Goal: Task Accomplishment & Management: Use online tool/utility

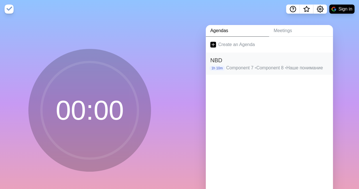
drag, startPoint x: 0, startPoint y: 0, endPoint x: 237, endPoint y: 70, distance: 247.4
click at [237, 70] on p "Component 7 • Component 8 • Наше понимание" at bounding box center [277, 67] width 102 height 7
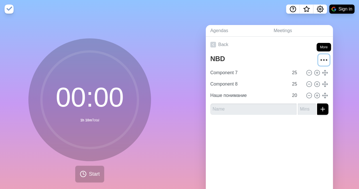
click at [319, 60] on icon "More" at bounding box center [323, 59] width 9 height 9
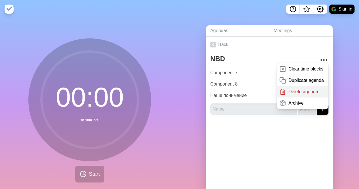
click at [294, 90] on p "Delete agenda" at bounding box center [302, 91] width 29 height 7
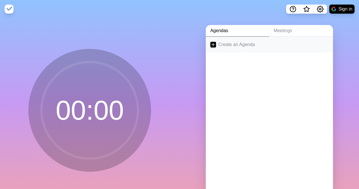
click at [236, 46] on link "Create an Agenda" at bounding box center [269, 45] width 127 height 16
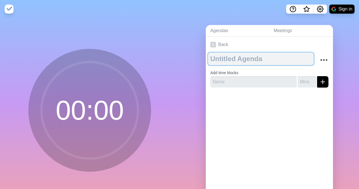
click at [234, 56] on textarea at bounding box center [261, 58] width 106 height 12
type textarea "p"
type textarea "PBB Regulation"
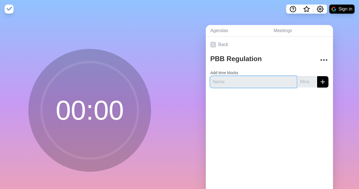
click at [228, 82] on input "text" at bounding box center [253, 81] width 86 height 11
type input "Comment 1"
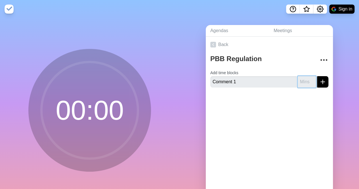
click at [298, 83] on input "number" at bounding box center [307, 81] width 18 height 11
type input "20"
click at [317, 76] on button "submit" at bounding box center [322, 81] width 11 height 11
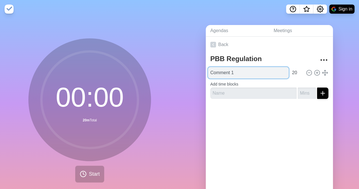
click at [237, 72] on input "Comment 1" at bounding box center [248, 72] width 81 height 11
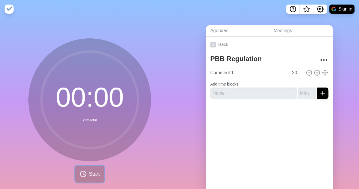
click at [85, 168] on button "Start" at bounding box center [89, 173] width 29 height 17
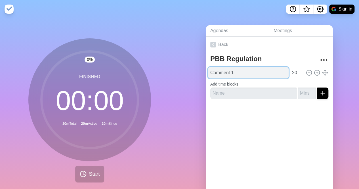
drag, startPoint x: 235, startPoint y: 73, endPoint x: 207, endPoint y: 72, distance: 28.4
click at [208, 72] on input "Comment 1" at bounding box center [248, 72] width 81 height 11
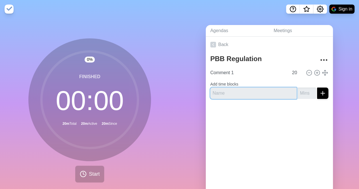
click at [224, 95] on input "text" at bounding box center [253, 92] width 86 height 11
paste input "Comment 1"
type input "Comment 1_понимание"
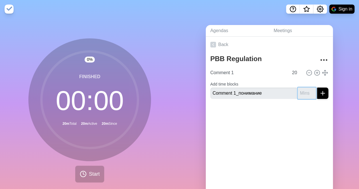
click at [298, 92] on input "number" at bounding box center [307, 92] width 18 height 11
type input "20"
click at [317, 87] on button "submit" at bounding box center [322, 92] width 11 height 11
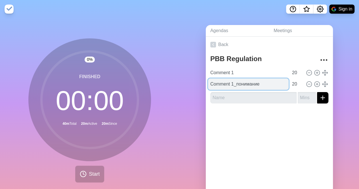
click at [251, 83] on input "Comment 1_понимание" at bounding box center [248, 83] width 81 height 11
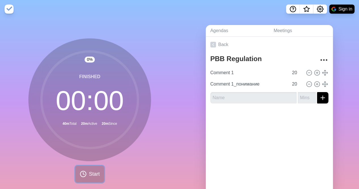
click at [96, 172] on span "Start" at bounding box center [94, 174] width 11 height 8
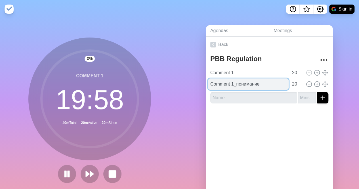
click at [250, 80] on input "Comment 1_понимание" at bounding box center [248, 83] width 81 height 11
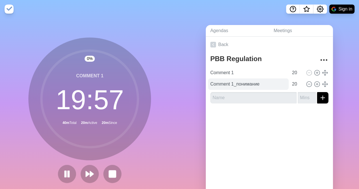
click at [261, 88] on div "Comment 1 20 Comment 1_понимание 20" at bounding box center [269, 78] width 118 height 23
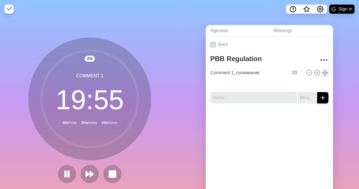
type input "Comment 1"
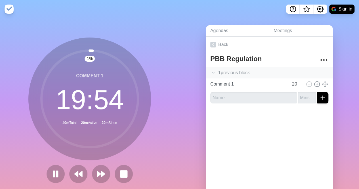
click at [211, 71] on icon at bounding box center [213, 73] width 6 height 6
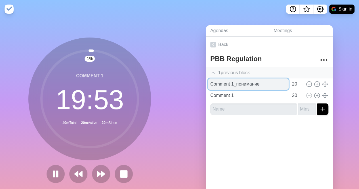
click at [246, 82] on input "Comment 1_понимание" at bounding box center [248, 83] width 81 height 11
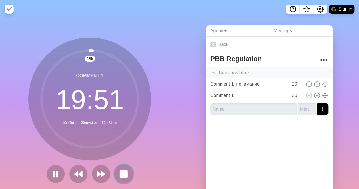
click at [126, 171] on button at bounding box center [123, 173] width 19 height 19
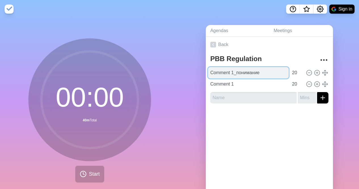
click at [236, 72] on input "Comment 1_понимание" at bounding box center [248, 72] width 81 height 11
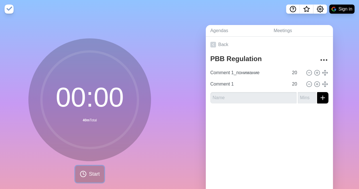
click at [86, 174] on button "Start" at bounding box center [89, 173] width 29 height 17
